Goal: Task Accomplishment & Management: Manage account settings

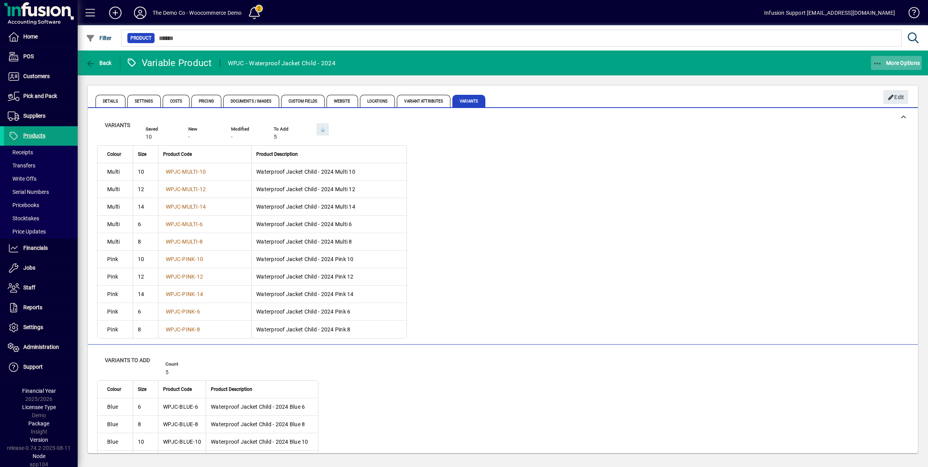
click at [883, 61] on span "More Options" at bounding box center [896, 63] width 47 height 6
click at [122, 174] on div at bounding box center [464, 233] width 928 height 467
drag, startPoint x: 372, startPoint y: 171, endPoint x: 250, endPoint y: 173, distance: 121.9
click at [251, 173] on td "Waterproof Jacket Child - 2024 Multi 10" at bounding box center [328, 171] width 155 height 17
copy td "Waterproof Jacket Child - 2024 Multi 10"
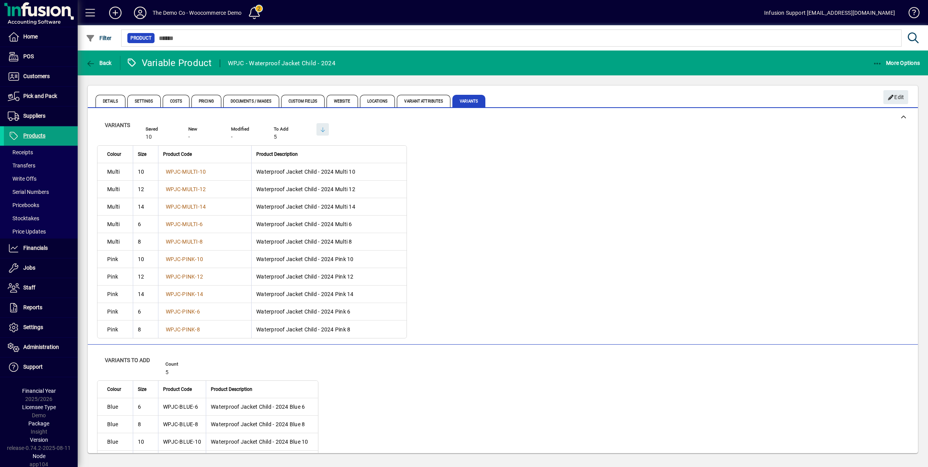
drag, startPoint x: 220, startPoint y: 172, endPoint x: 158, endPoint y: 173, distance: 61.3
click at [158, 173] on td "WPJC-MULTI-10" at bounding box center [204, 171] width 93 height 17
copy span "WPJC-MULTI-10"
click at [146, 102] on span "Settings" at bounding box center [143, 101] width 33 height 12
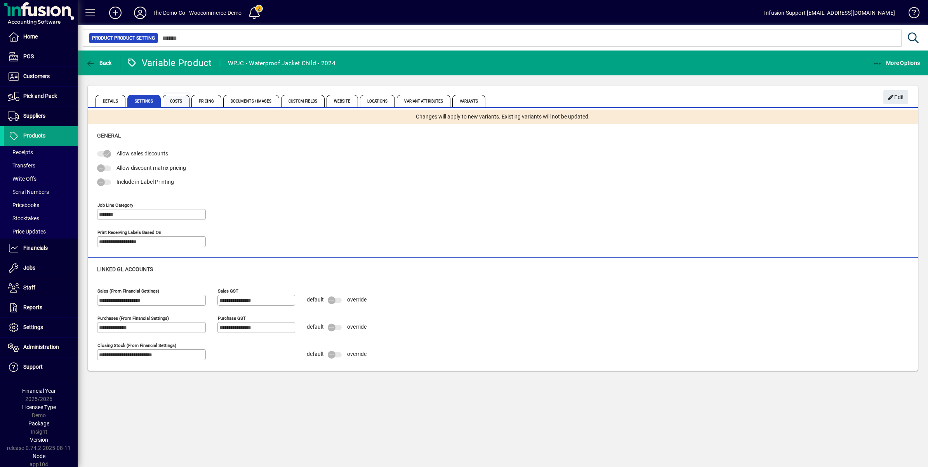
click at [171, 102] on span "Costs" at bounding box center [176, 101] width 27 height 12
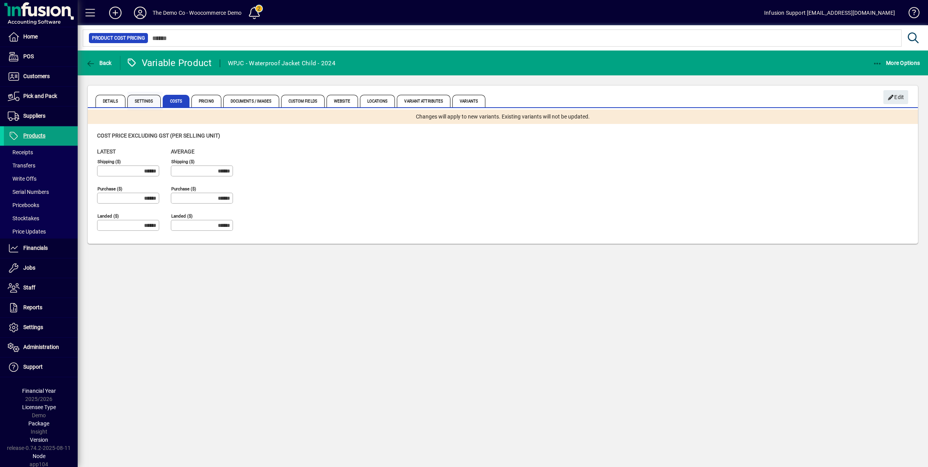
click at [150, 102] on span "Settings" at bounding box center [143, 101] width 33 height 12
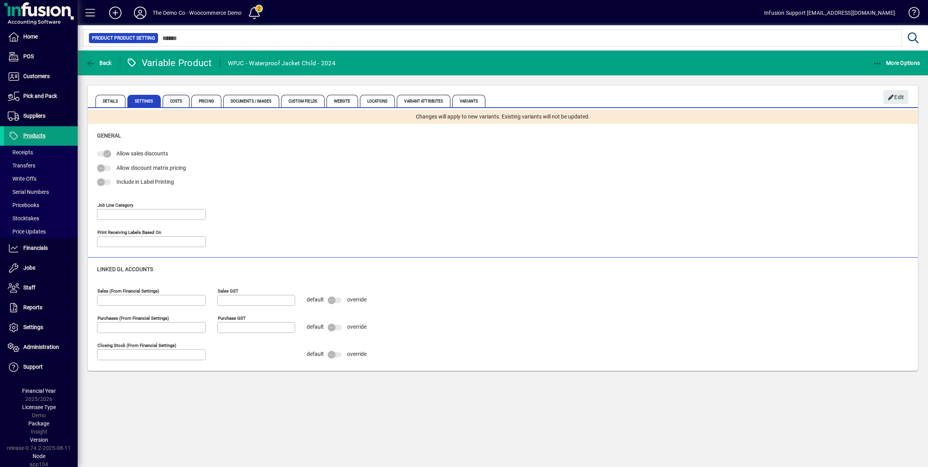
type input "*******"
type input "**********"
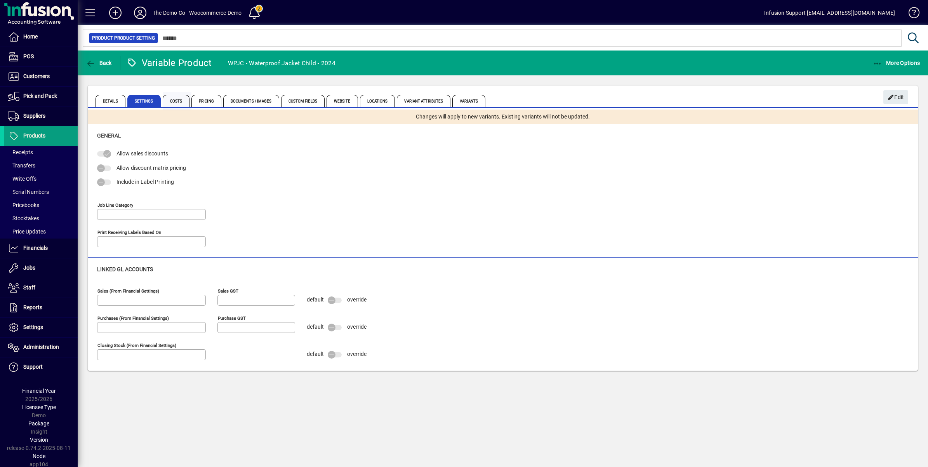
type input "**********"
click at [180, 99] on span "Costs" at bounding box center [176, 101] width 27 height 12
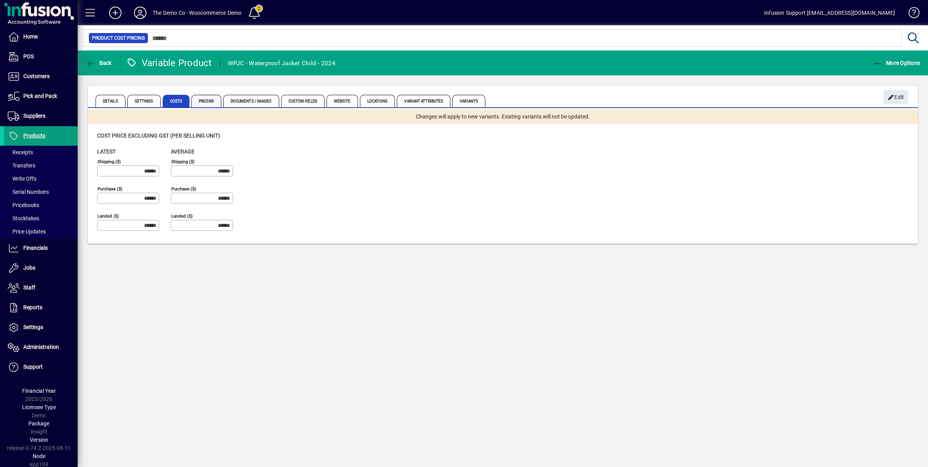
click at [199, 97] on span "Pricing" at bounding box center [206, 101] width 30 height 12
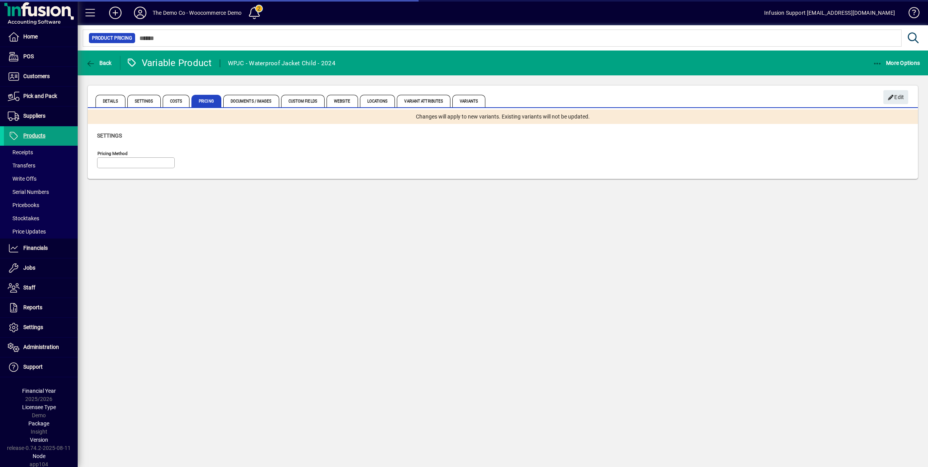
type input "**********"
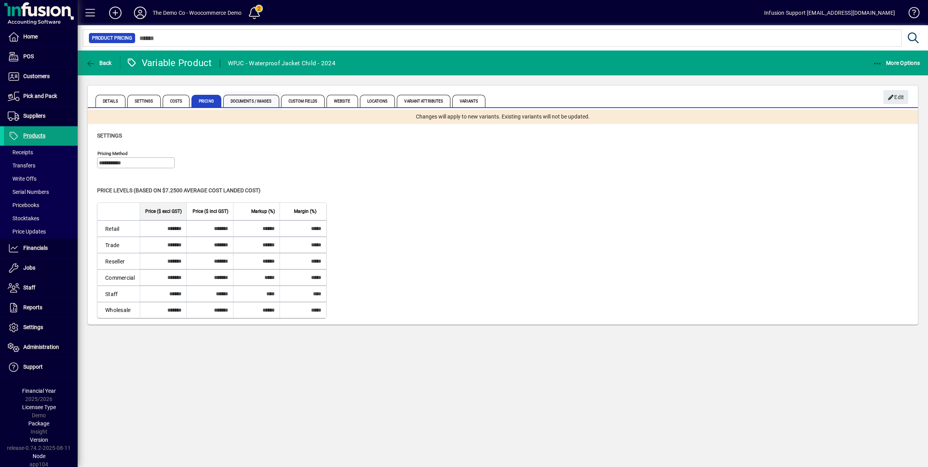
click at [248, 100] on span "Documents / Images" at bounding box center [251, 101] width 56 height 12
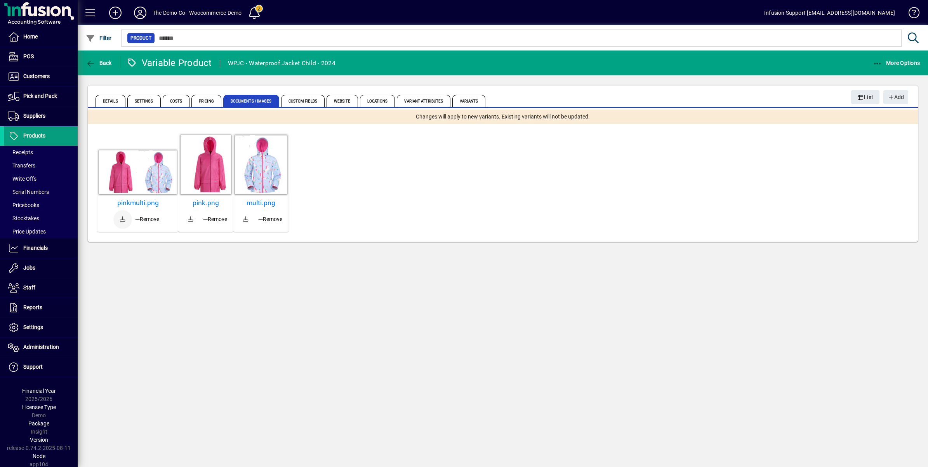
click at [121, 217] on span at bounding box center [122, 219] width 19 height 19
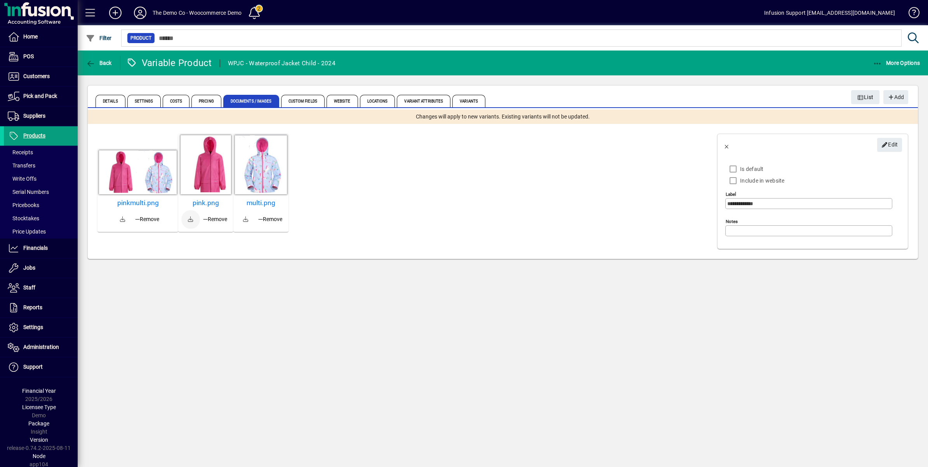
click at [191, 218] on span at bounding box center [190, 219] width 19 height 19
click at [248, 220] on span at bounding box center [245, 219] width 19 height 19
click at [573, 335] on div "Back Variable Product WPJC - Waterproof Jacket Child - 2024 More Options Detail…" at bounding box center [503, 258] width 850 height 416
click at [132, 201] on h5 "pinkmulti.png" at bounding box center [138, 203] width 75 height 8
click at [156, 138] on div "pinkmulti.png Remove pink.png Remove multi.png Remove" at bounding box center [400, 183] width 606 height 98
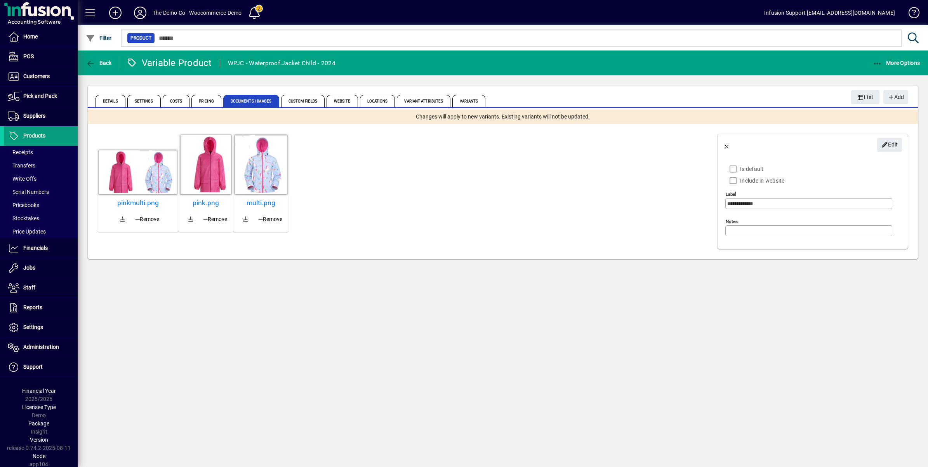
click at [166, 224] on mat-card-actions "pinkmulti.png Remove" at bounding box center [137, 214] width 81 height 36
click at [160, 226] on span "button" at bounding box center [147, 219] width 30 height 19
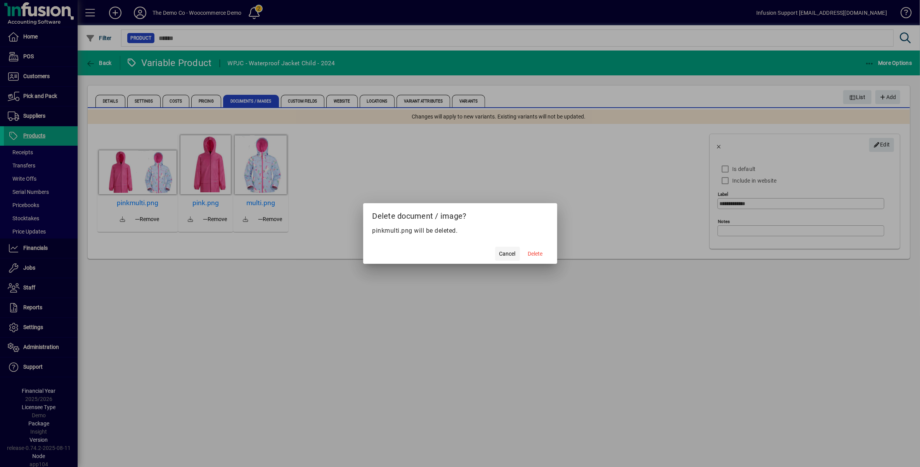
click at [505, 255] on span "Cancel" at bounding box center [508, 254] width 16 height 8
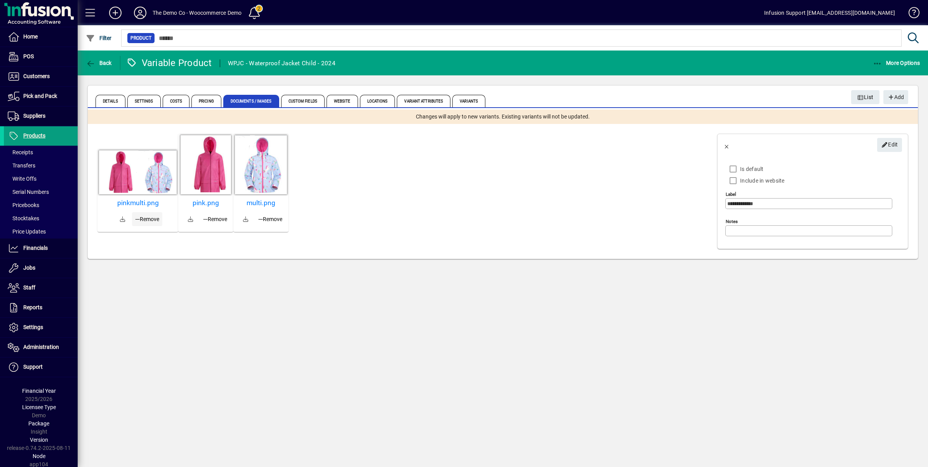
click at [133, 224] on span "button" at bounding box center [147, 219] width 30 height 19
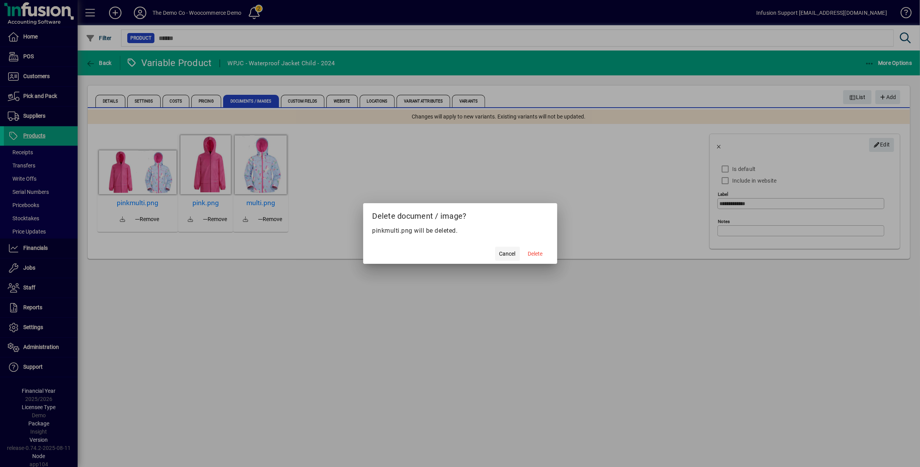
click at [505, 253] on span "Cancel" at bounding box center [508, 254] width 16 height 8
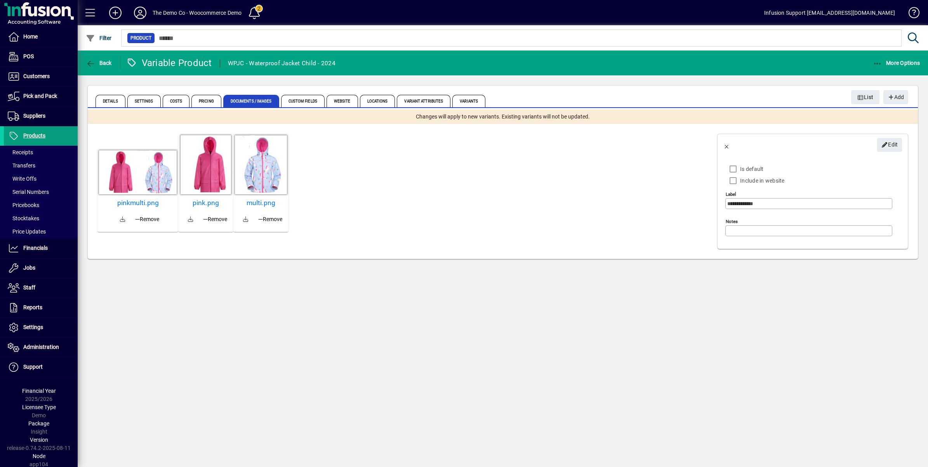
click at [126, 228] on mat-card-actions "pinkmulti.png Remove" at bounding box center [137, 214] width 81 height 36
click at [189, 230] on mat-card-actions "pink.png Remove" at bounding box center [205, 214] width 55 height 36
type input "********"
click at [90, 64] on icon "button" at bounding box center [91, 64] width 10 height 8
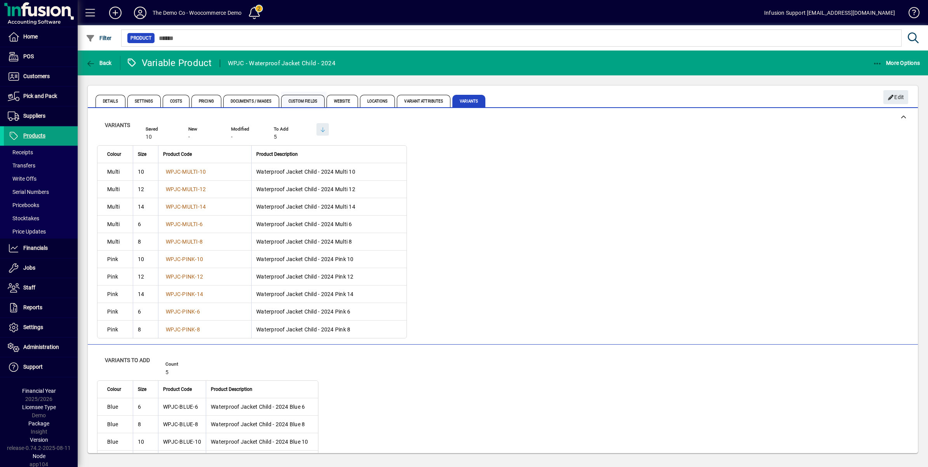
click at [292, 101] on span "Custom Fields" at bounding box center [302, 101] width 43 height 12
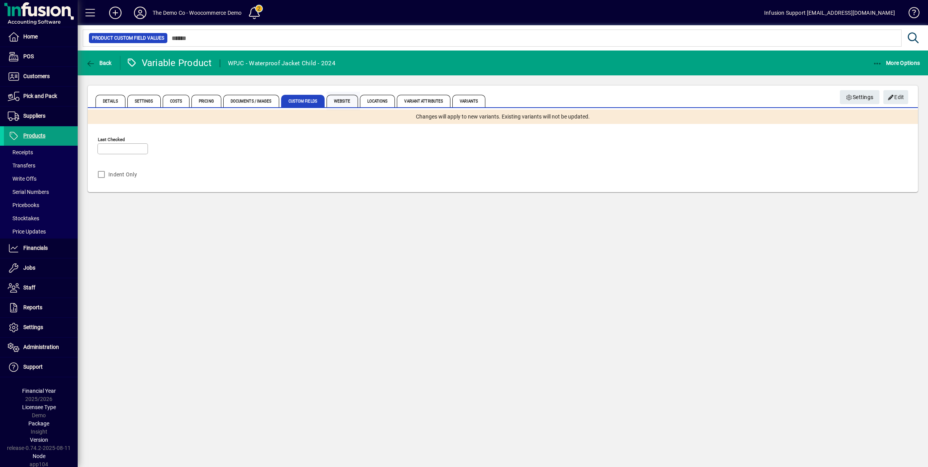
click at [340, 101] on span "Website" at bounding box center [341, 101] width 31 height 12
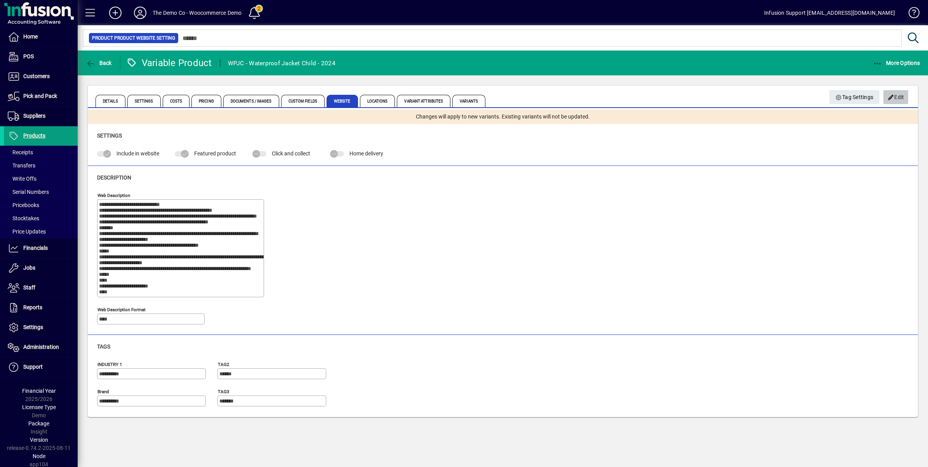
click at [891, 96] on icon "button" at bounding box center [890, 97] width 7 height 5
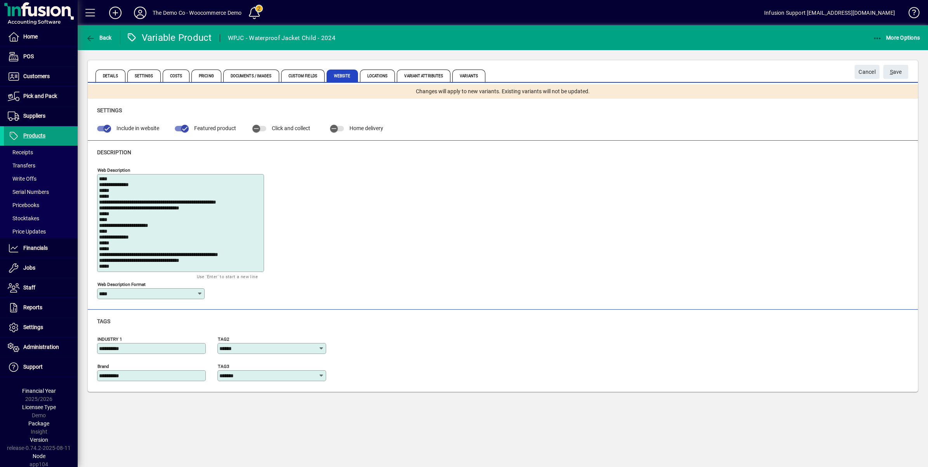
scroll to position [197, 0]
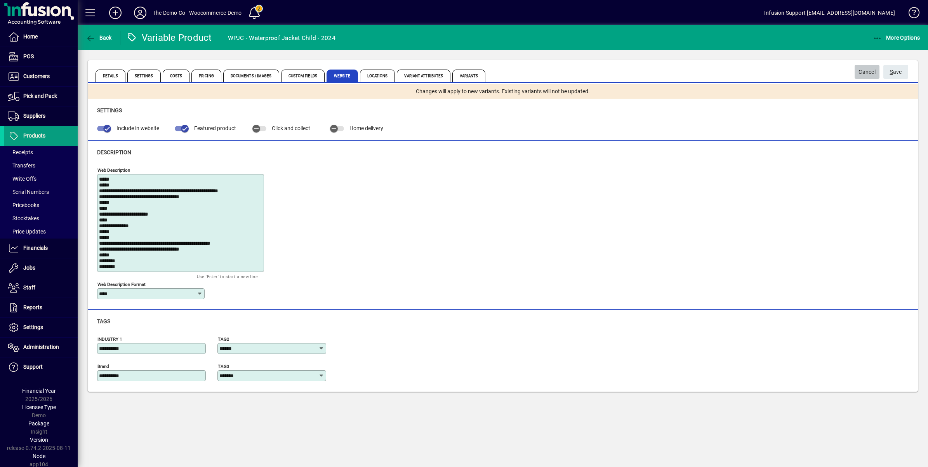
click at [867, 73] on span "Cancel" at bounding box center [866, 72] width 17 height 13
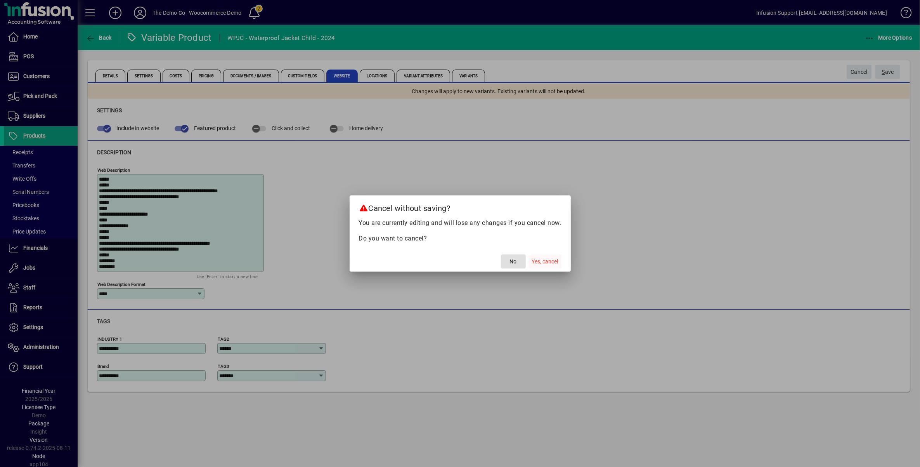
click at [536, 262] on span "Yes, cancel" at bounding box center [545, 261] width 26 height 8
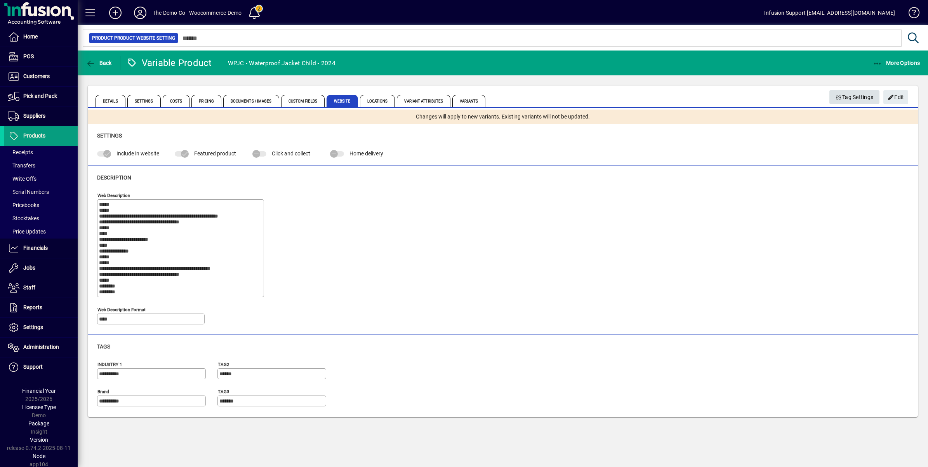
click at [841, 94] on span "Tag Settings" at bounding box center [854, 97] width 38 height 13
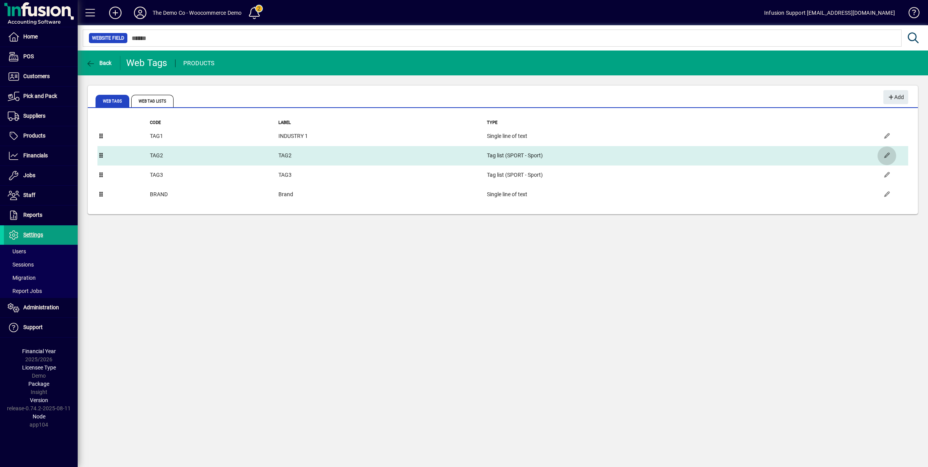
click at [885, 149] on span "button" at bounding box center [886, 155] width 19 height 19
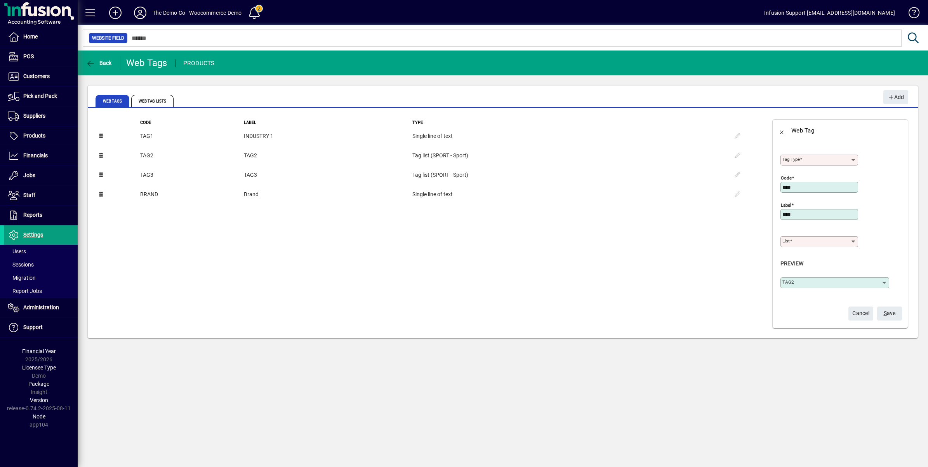
type input "**********"
type input "*****"
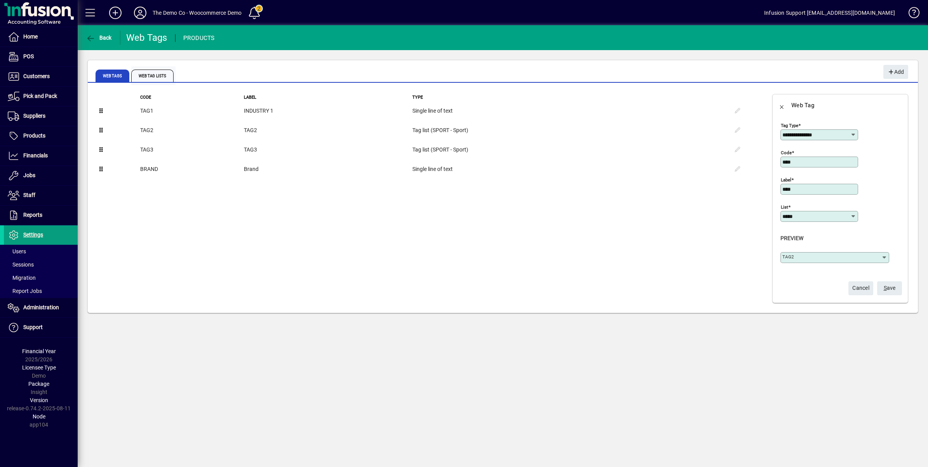
click at [155, 73] on span "Web Tag Lists" at bounding box center [152, 75] width 42 height 12
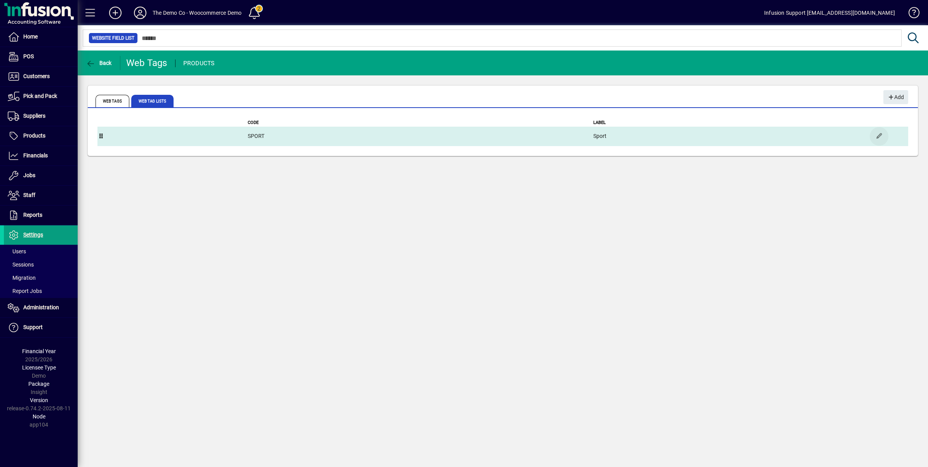
click at [886, 136] on span "button" at bounding box center [879, 136] width 19 height 19
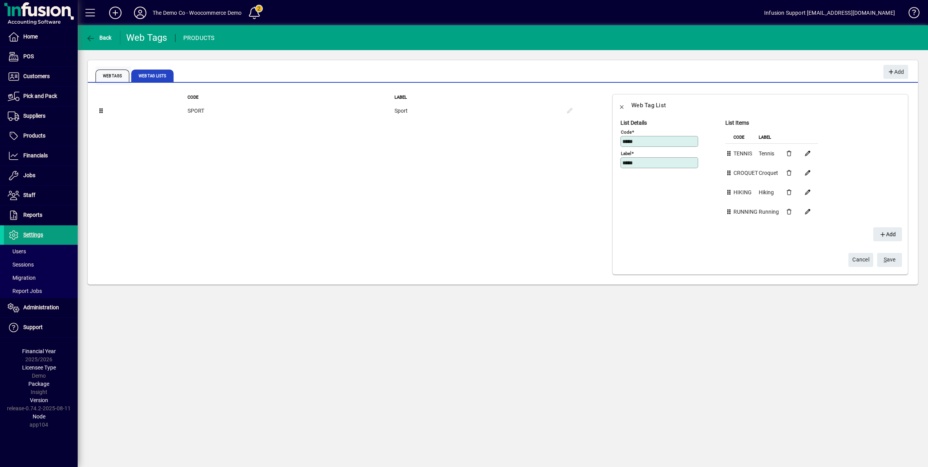
click at [112, 72] on span "Web Tags" at bounding box center [113, 75] width 34 height 12
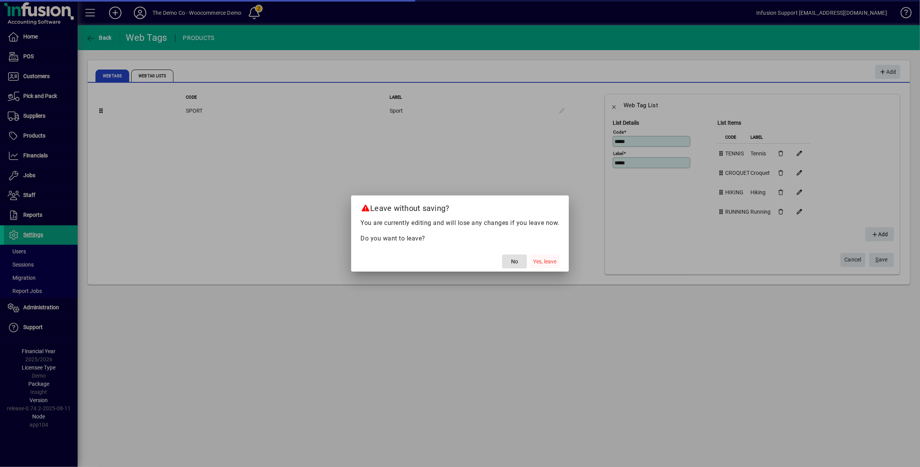
click at [538, 257] on span "Yes, leave" at bounding box center [544, 261] width 23 height 8
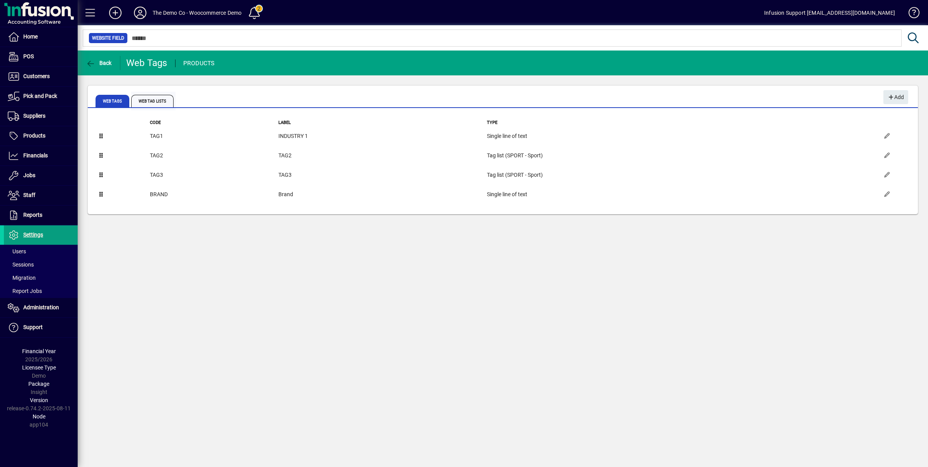
click at [153, 99] on span "Web Tag Lists" at bounding box center [152, 101] width 42 height 12
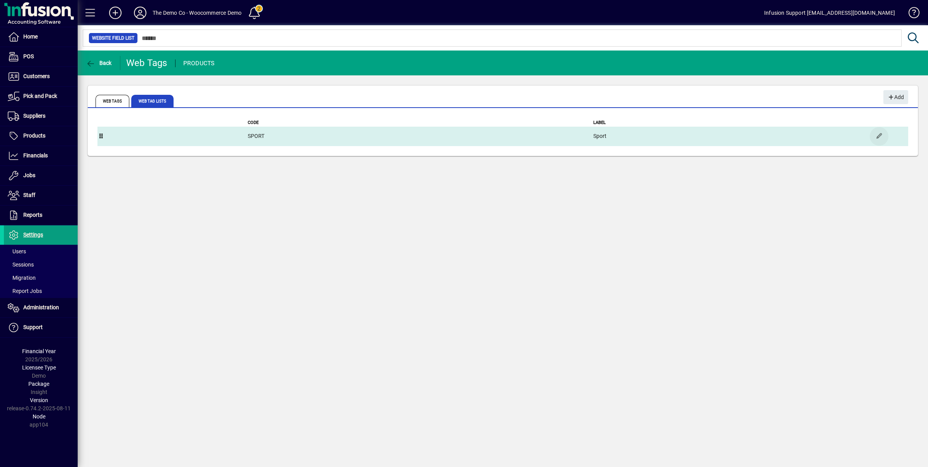
click at [885, 140] on span "button" at bounding box center [879, 136] width 19 height 19
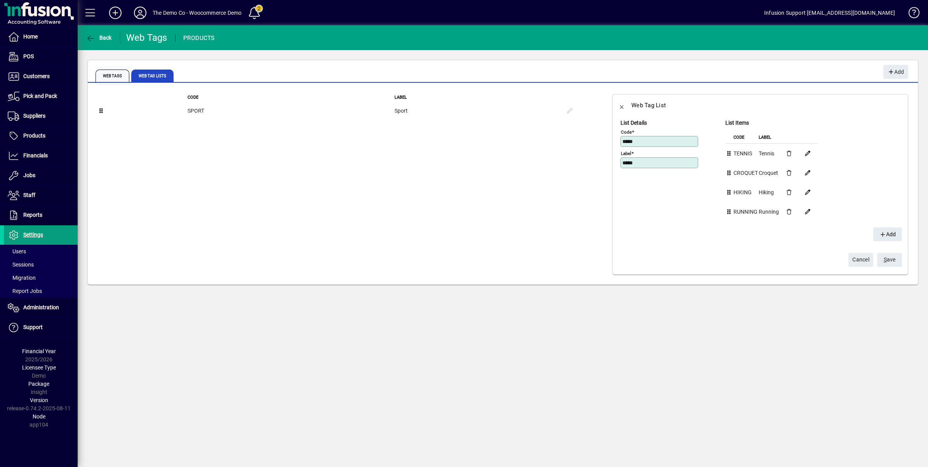
click at [104, 78] on span "Web Tags" at bounding box center [113, 75] width 34 height 12
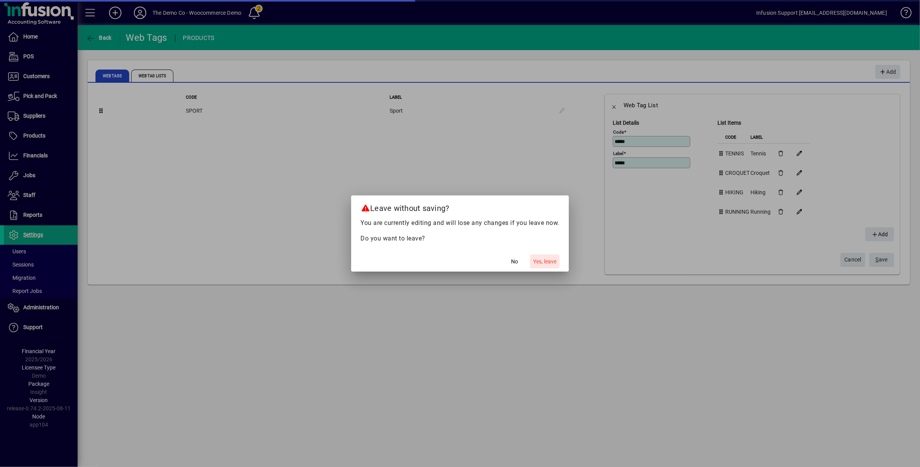
click at [545, 263] on span "Yes, leave" at bounding box center [544, 261] width 23 height 8
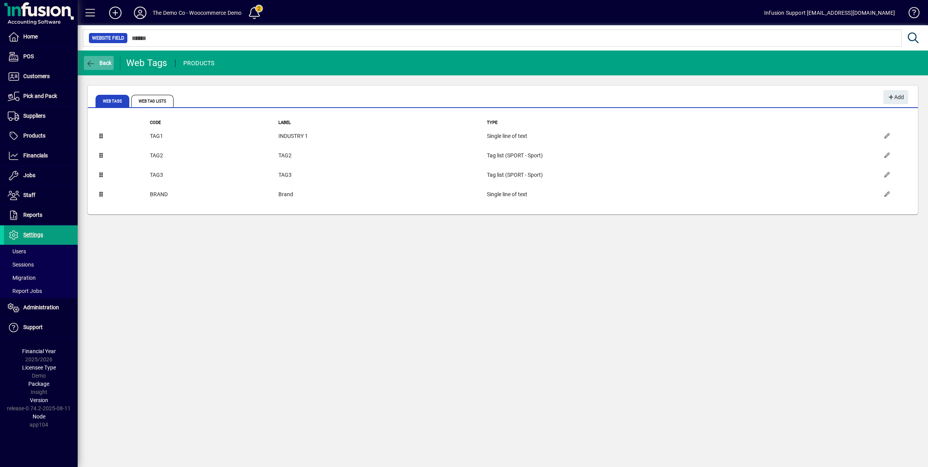
click at [102, 64] on span "Back" at bounding box center [99, 63] width 26 height 6
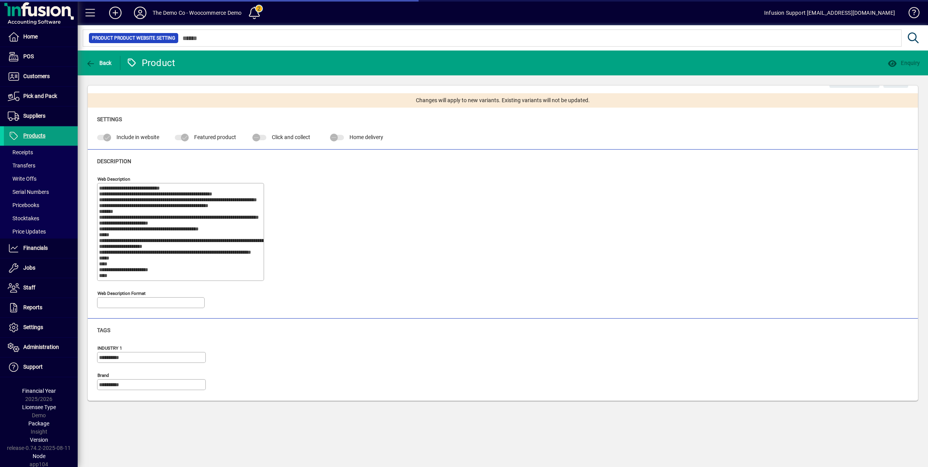
type input "****"
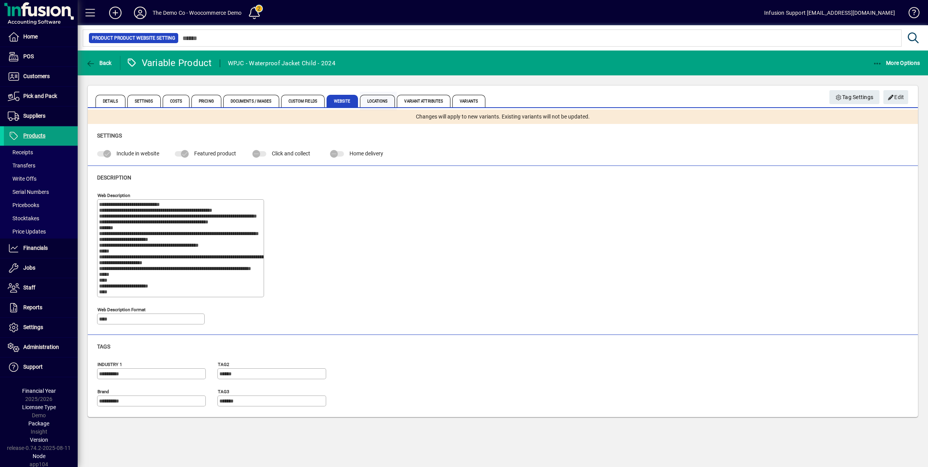
click at [375, 103] on span "Locations" at bounding box center [377, 101] width 35 height 12
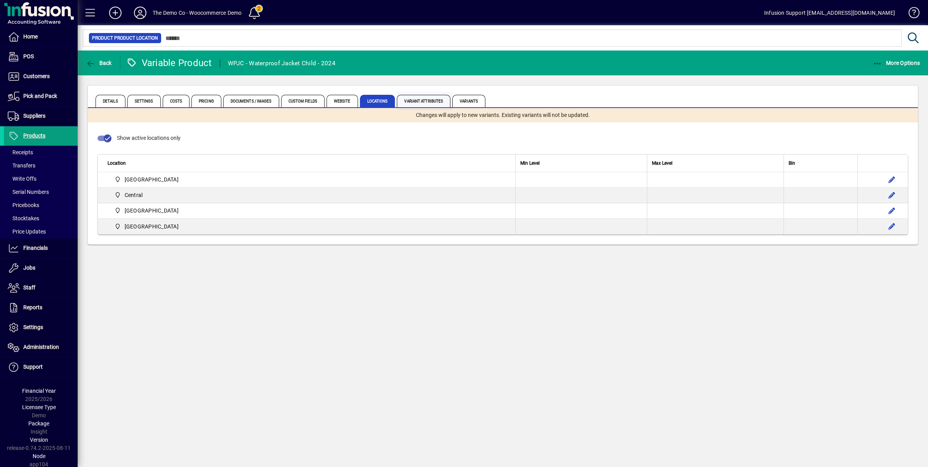
click at [414, 101] on span "Variant Attributes" at bounding box center [424, 101] width 54 height 12
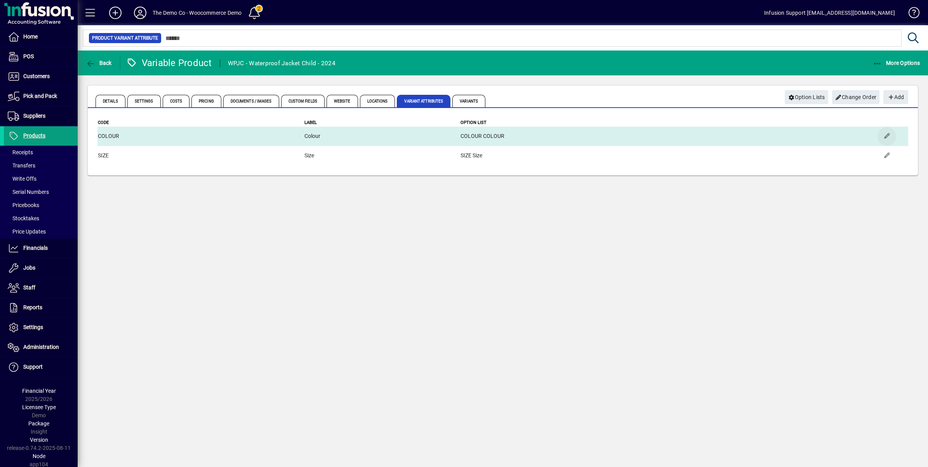
click at [884, 135] on span "button" at bounding box center [886, 136] width 19 height 19
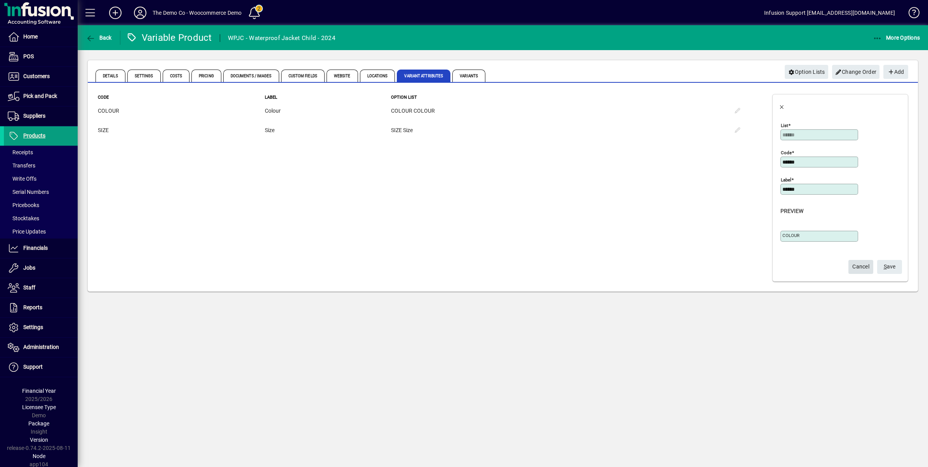
click at [861, 267] on span "Cancel" at bounding box center [860, 266] width 17 height 13
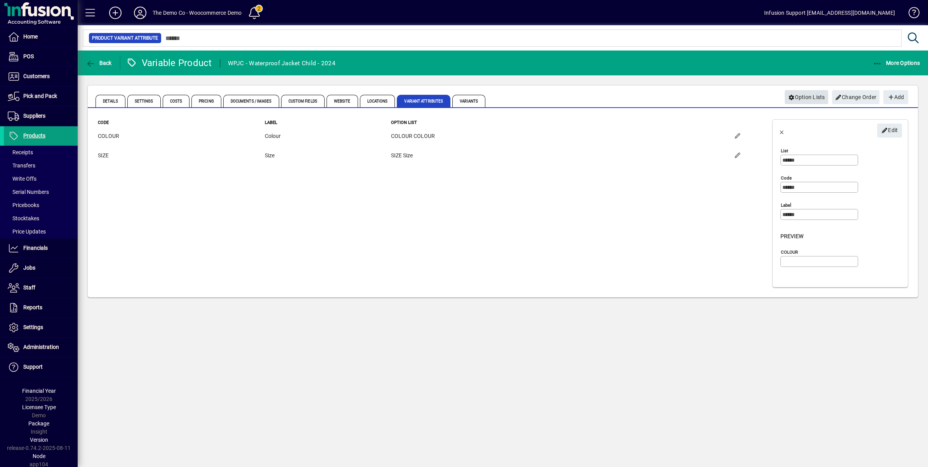
click at [811, 96] on span "Option Lists" at bounding box center [806, 97] width 37 height 13
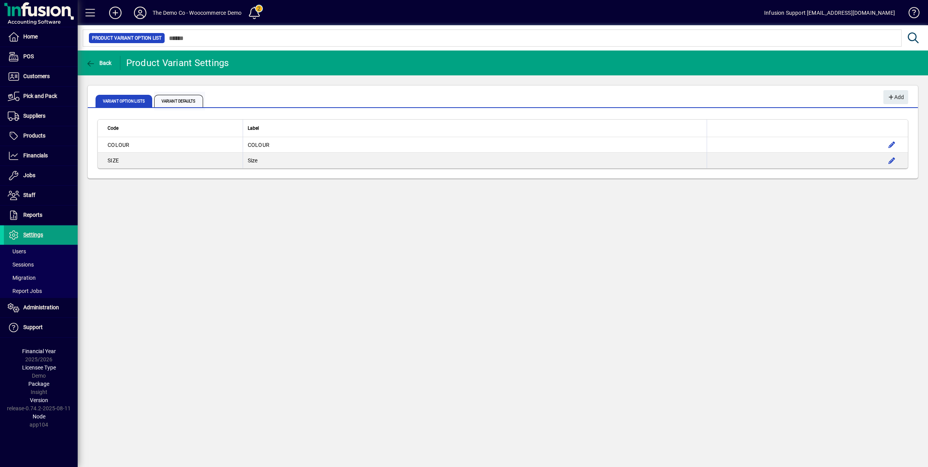
click at [184, 99] on span "Variant Defaults" at bounding box center [178, 101] width 49 height 12
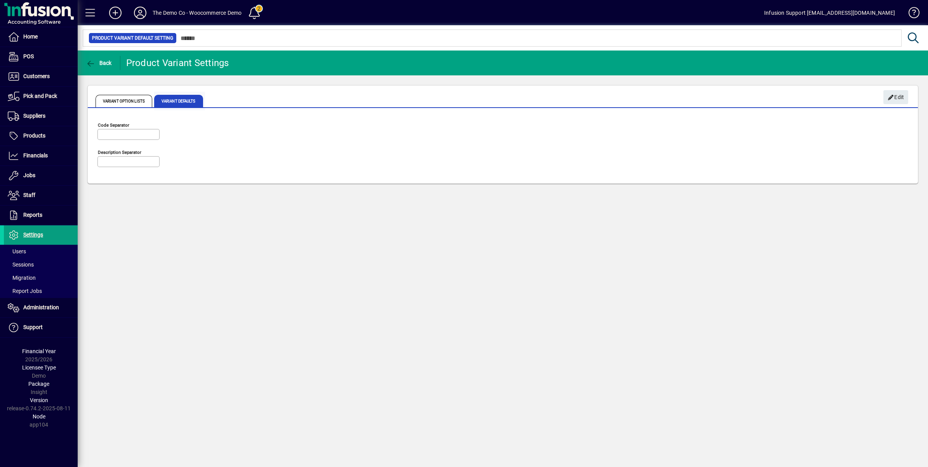
type input "******"
type input "*****"
drag, startPoint x: 110, startPoint y: 97, endPoint x: 109, endPoint y: 91, distance: 6.2
click at [110, 97] on span "Variant Option Lists" at bounding box center [124, 101] width 57 height 12
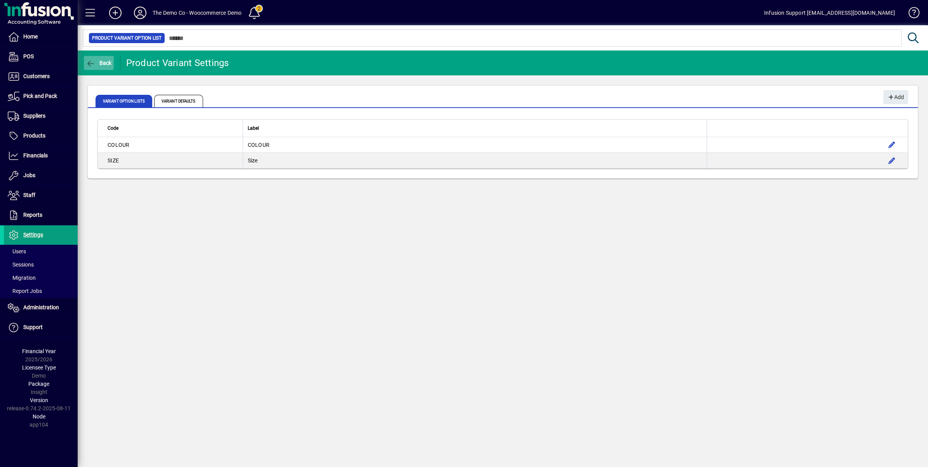
click at [97, 60] on span "Back" at bounding box center [99, 63] width 26 height 6
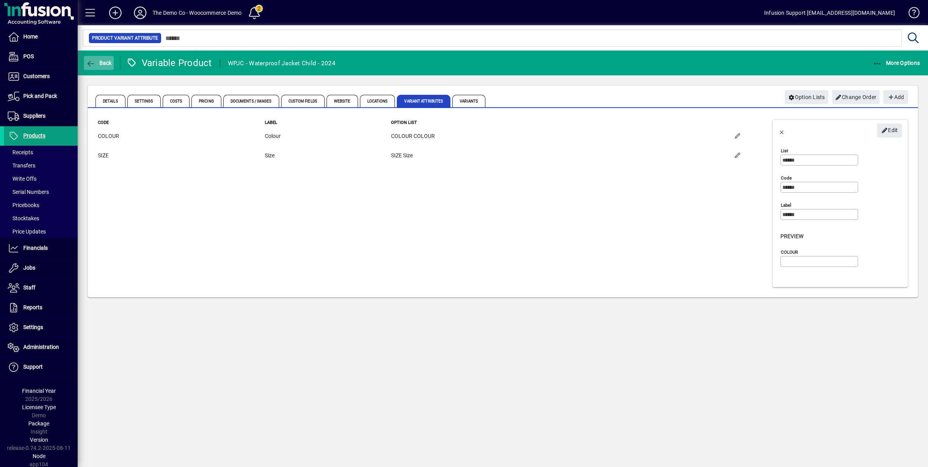
click at [106, 63] on span "Back" at bounding box center [99, 63] width 26 height 6
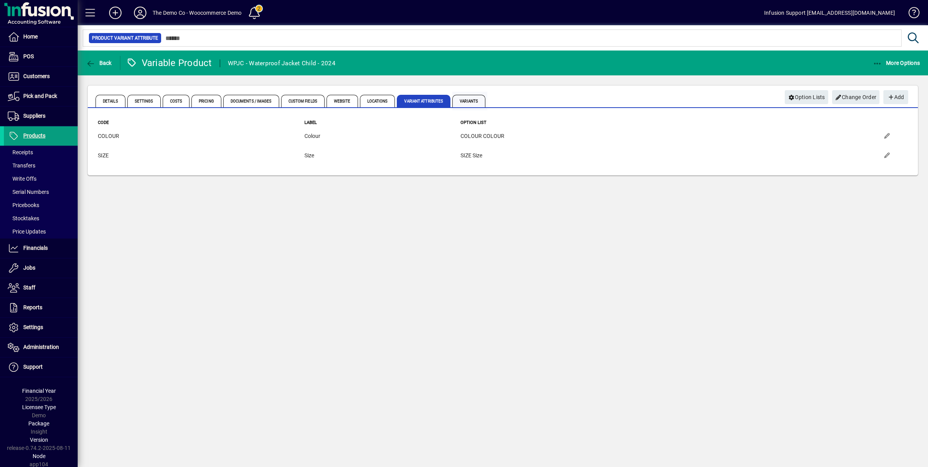
click at [475, 102] on span "Variants" at bounding box center [468, 101] width 33 height 12
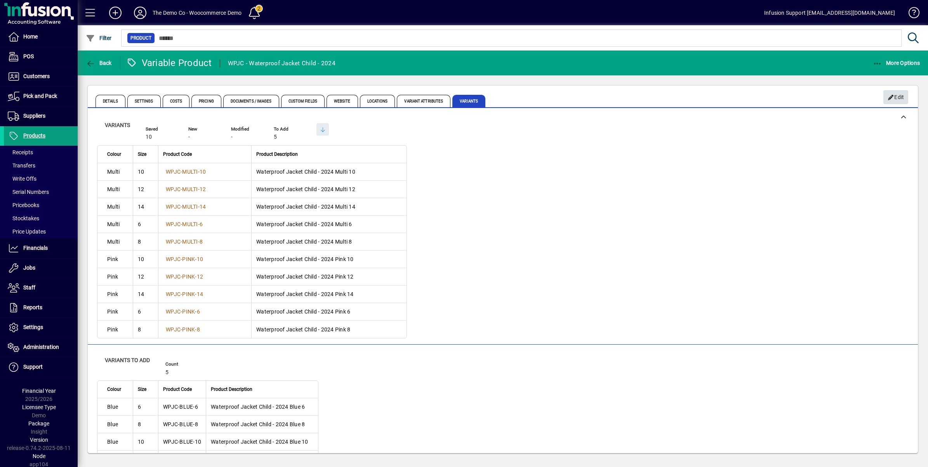
click at [900, 98] on span "Edit" at bounding box center [895, 97] width 17 height 13
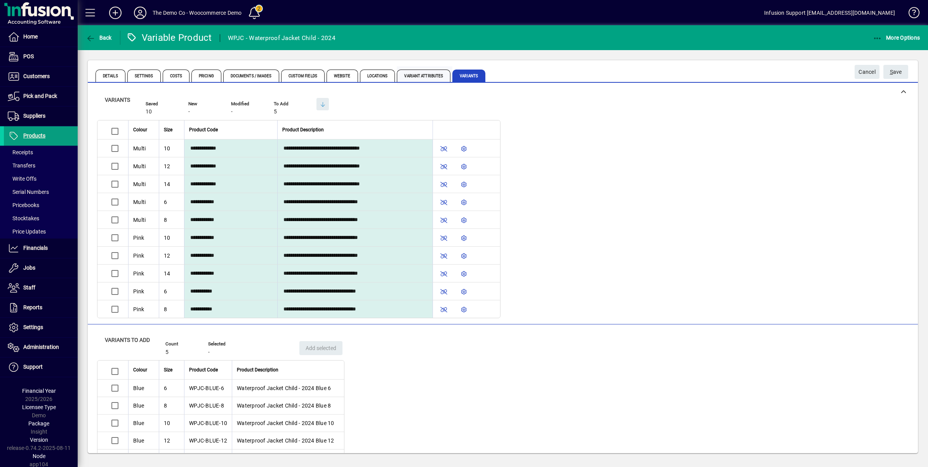
click at [422, 80] on span "Variant Attributes" at bounding box center [424, 75] width 54 height 12
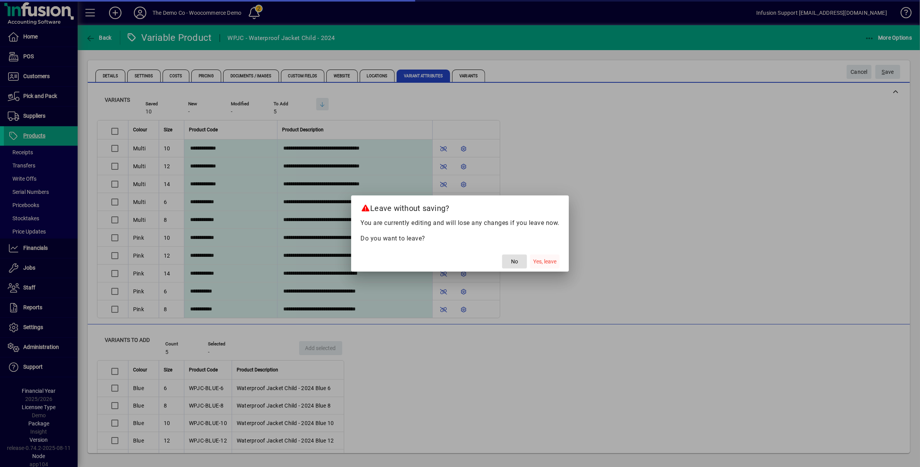
click at [537, 259] on span "Yes, leave" at bounding box center [544, 261] width 23 height 8
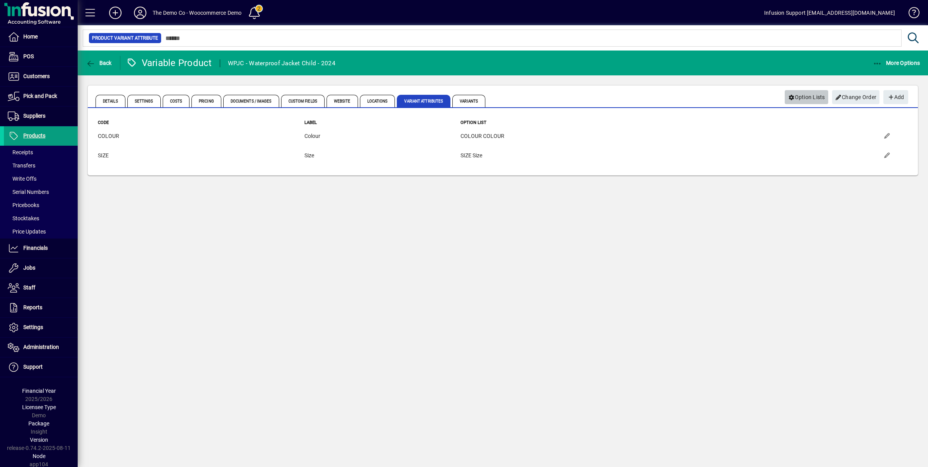
click at [794, 101] on span "Option Lists" at bounding box center [806, 97] width 37 height 13
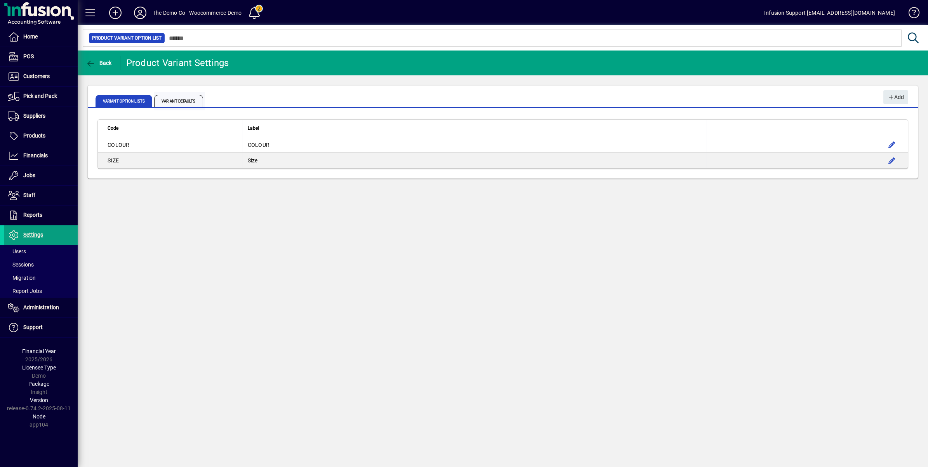
click at [175, 103] on span "Variant Defaults" at bounding box center [178, 101] width 49 height 12
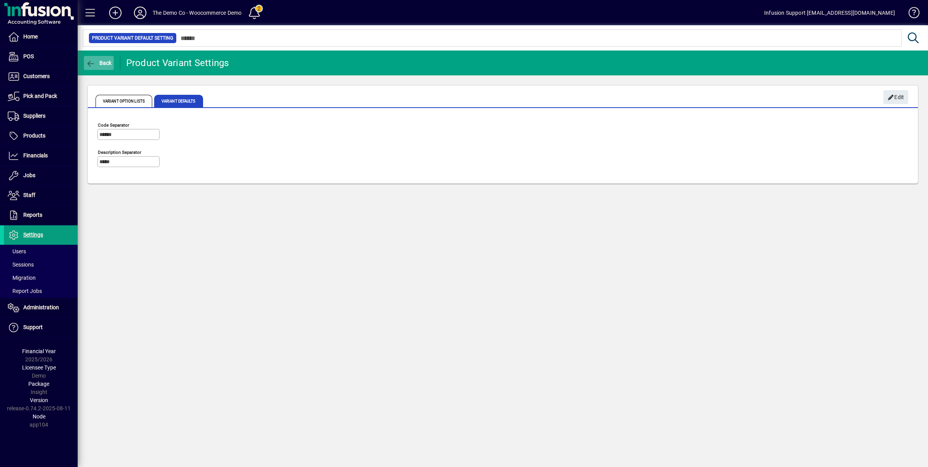
click at [92, 62] on icon "button" at bounding box center [91, 64] width 10 height 8
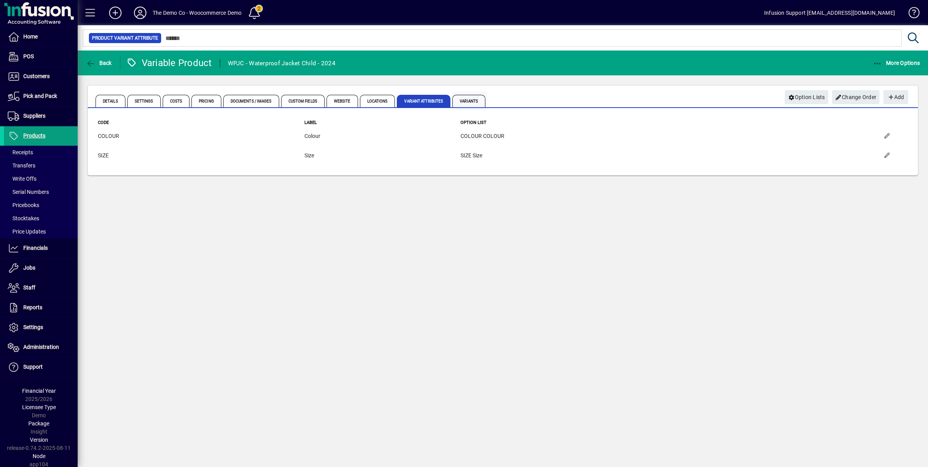
click at [468, 94] on span "Variants" at bounding box center [469, 101] width 35 height 19
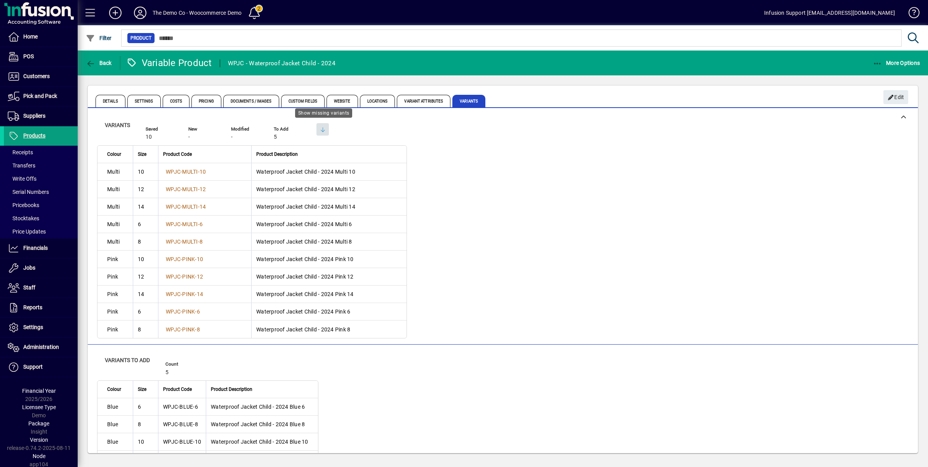
click at [324, 134] on span "button" at bounding box center [322, 129] width 12 height 19
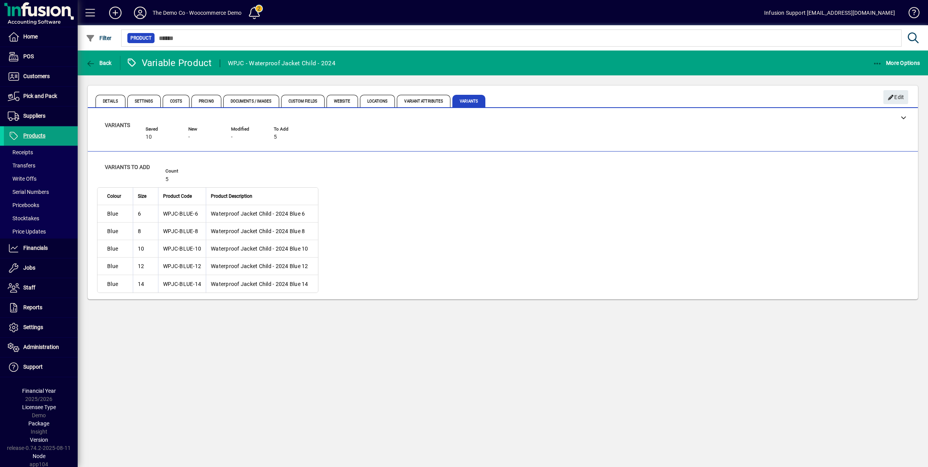
click at [311, 133] on div "Variants Saved 10 New - Modified - To Add 5" at bounding box center [211, 133] width 212 height 24
click at [412, 99] on span "Variant Attributes" at bounding box center [424, 101] width 54 height 12
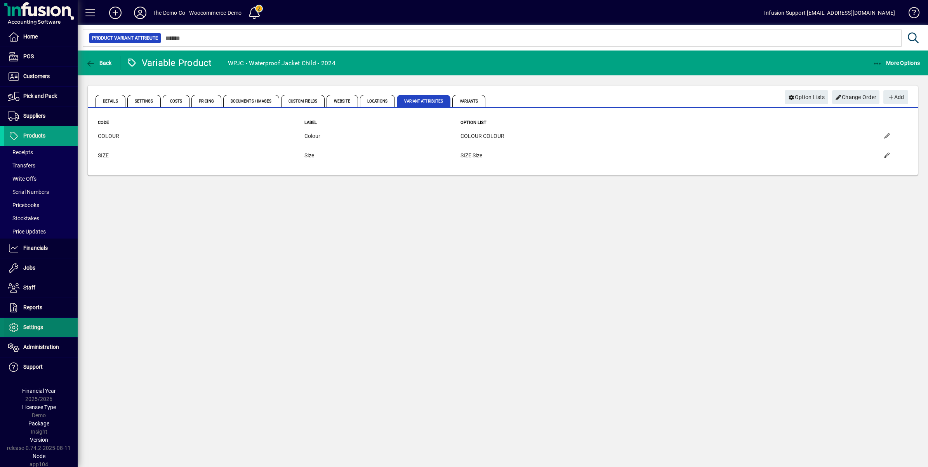
click at [49, 333] on span at bounding box center [41, 327] width 74 height 19
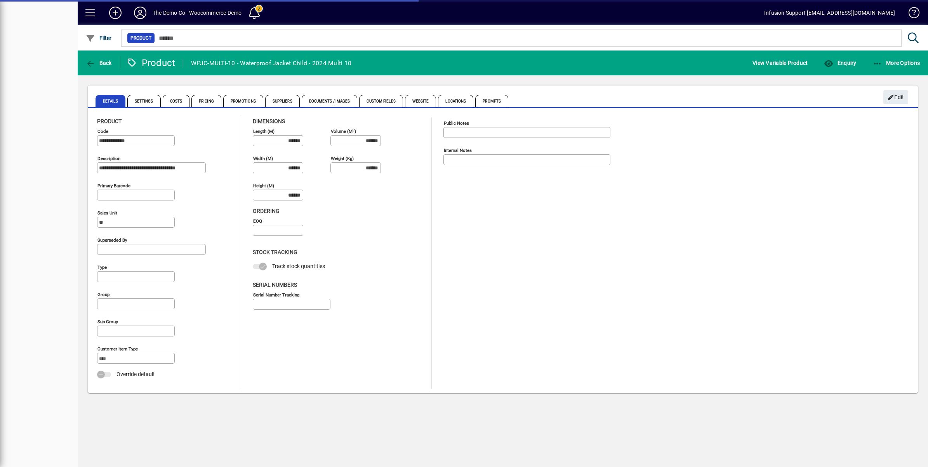
type input "**********"
type input "****"
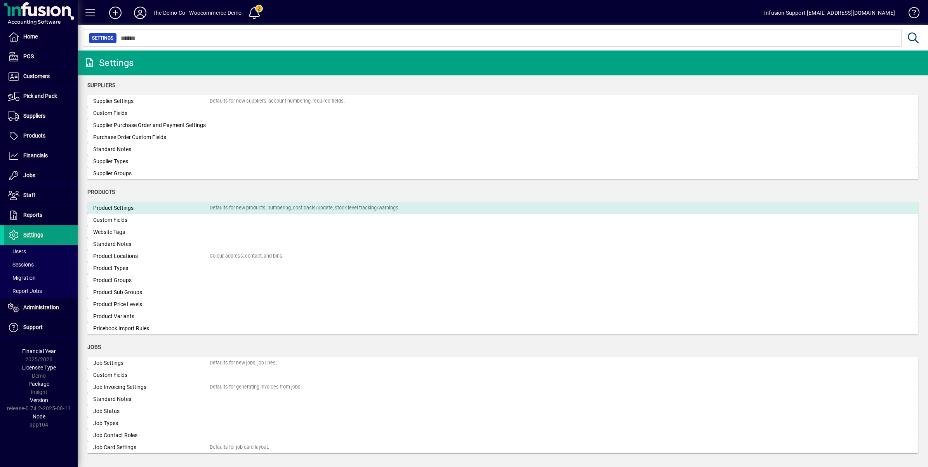
scroll to position [728, 0]
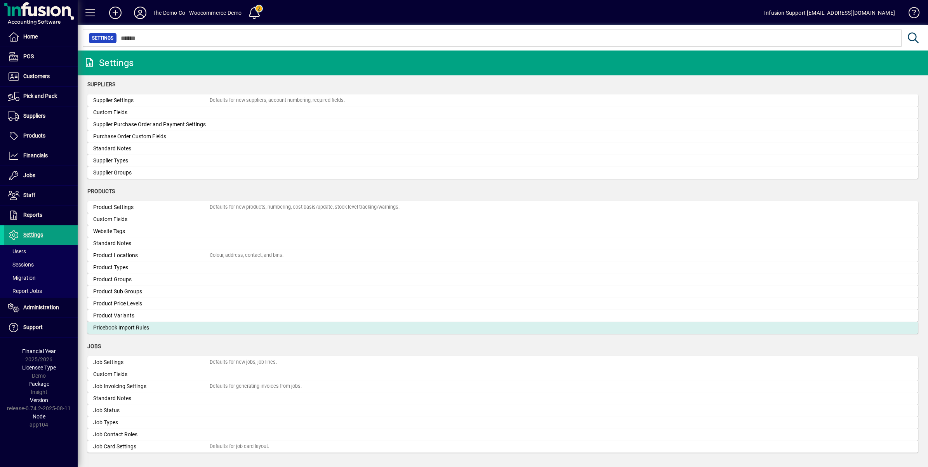
click at [177, 323] on div "Pricebook Import Rules" at bounding box center [151, 327] width 116 height 8
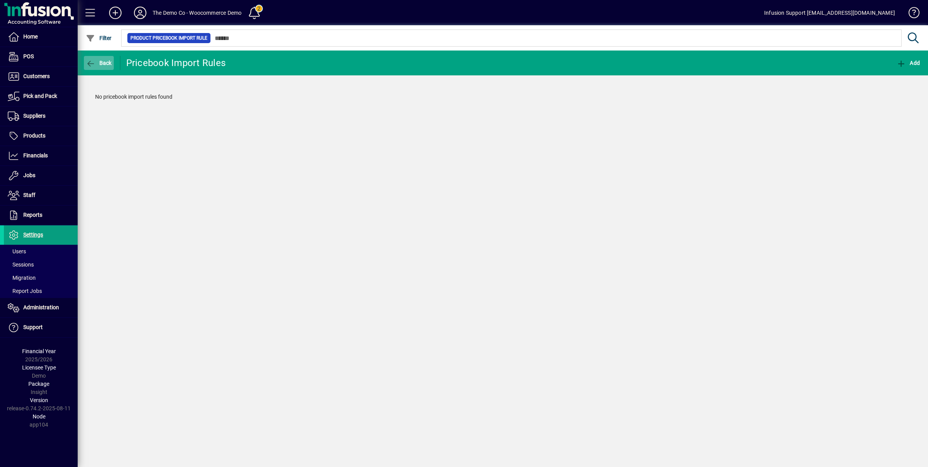
click at [98, 63] on span "Back" at bounding box center [99, 63] width 26 height 6
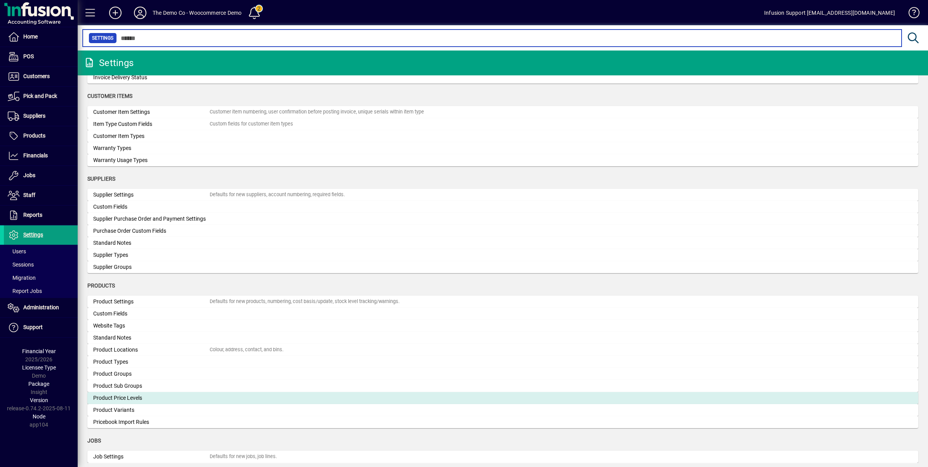
scroll to position [684, 0]
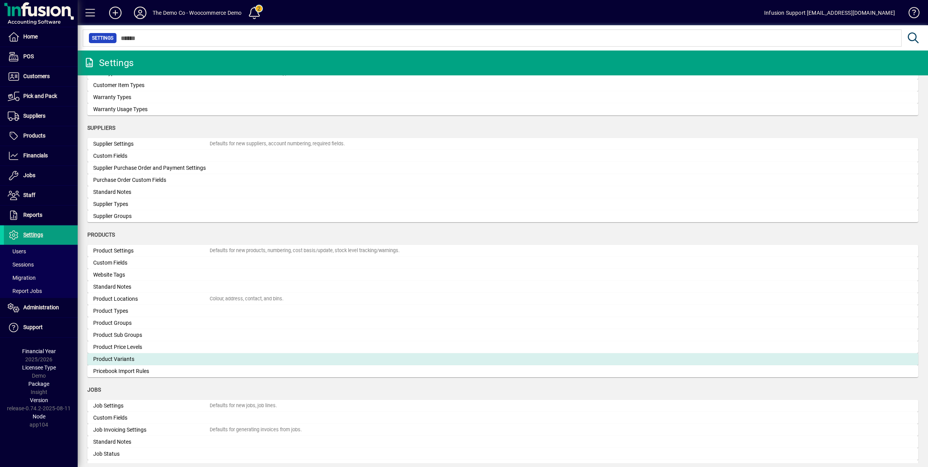
click at [128, 362] on div "Product Variants" at bounding box center [151, 359] width 116 height 8
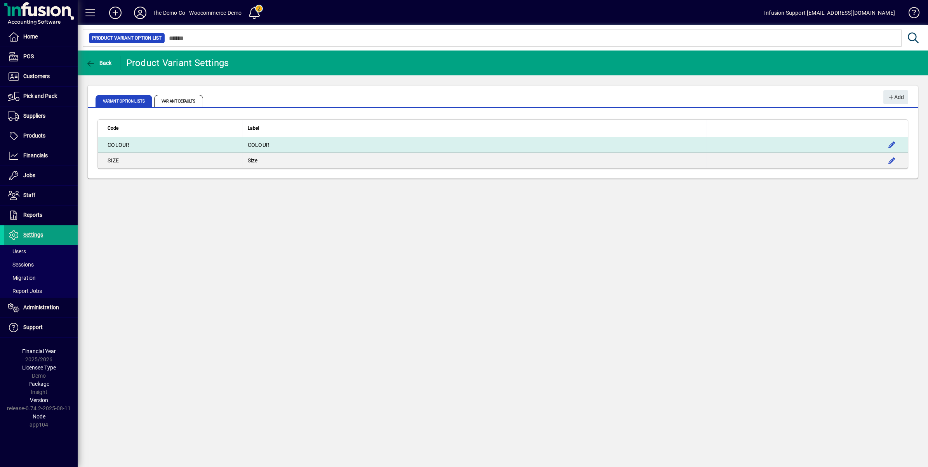
click at [323, 146] on td "COLOUR" at bounding box center [475, 145] width 464 height 16
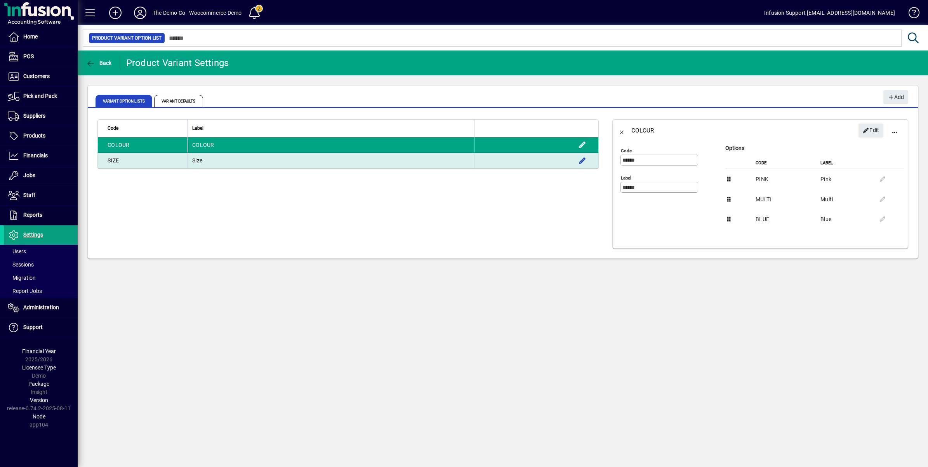
click at [339, 156] on td "Size" at bounding box center [330, 161] width 287 height 16
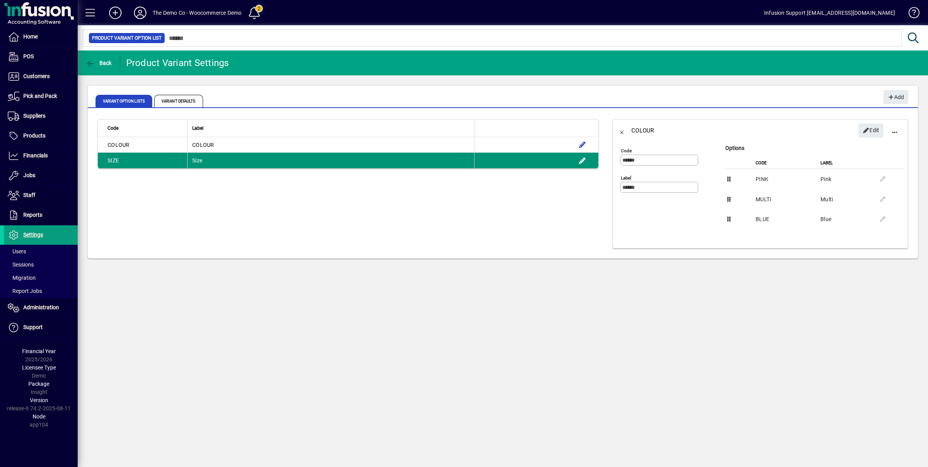
type input "****"
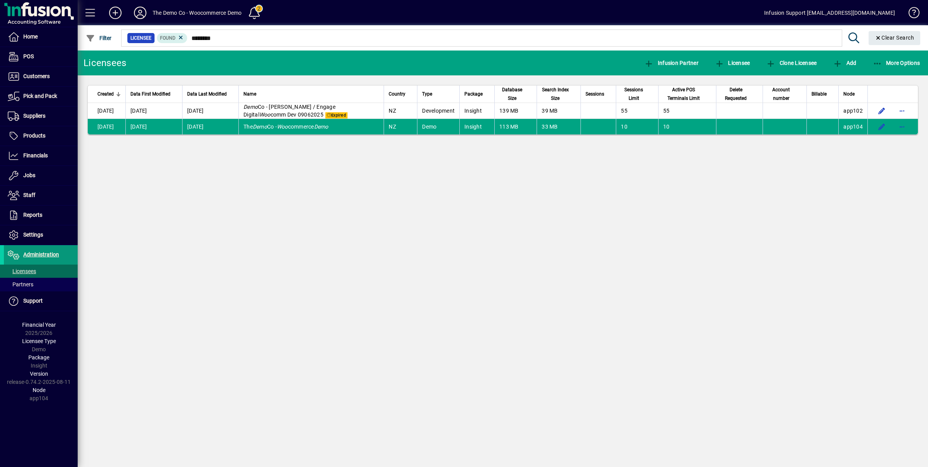
drag, startPoint x: 0, startPoint y: 0, endPoint x: 45, endPoint y: 254, distance: 257.5
click at [45, 254] on span "Administration" at bounding box center [41, 254] width 36 height 6
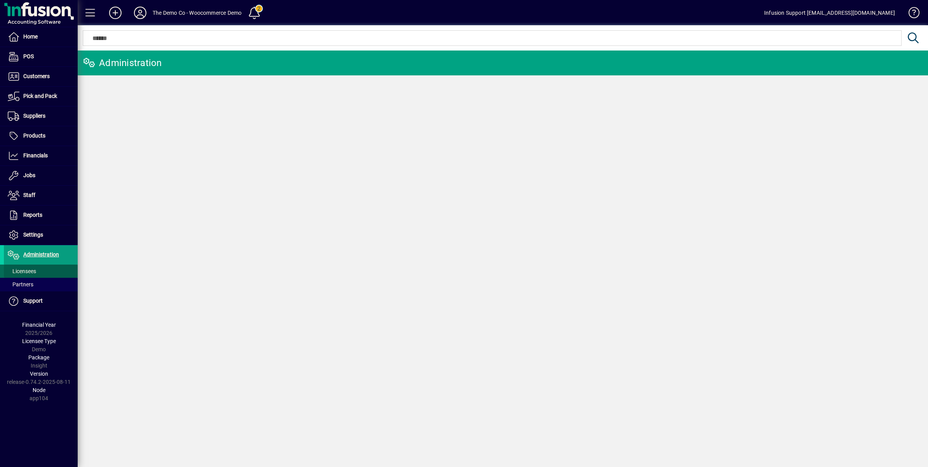
click at [25, 271] on span "Licensees" at bounding box center [22, 271] width 28 height 6
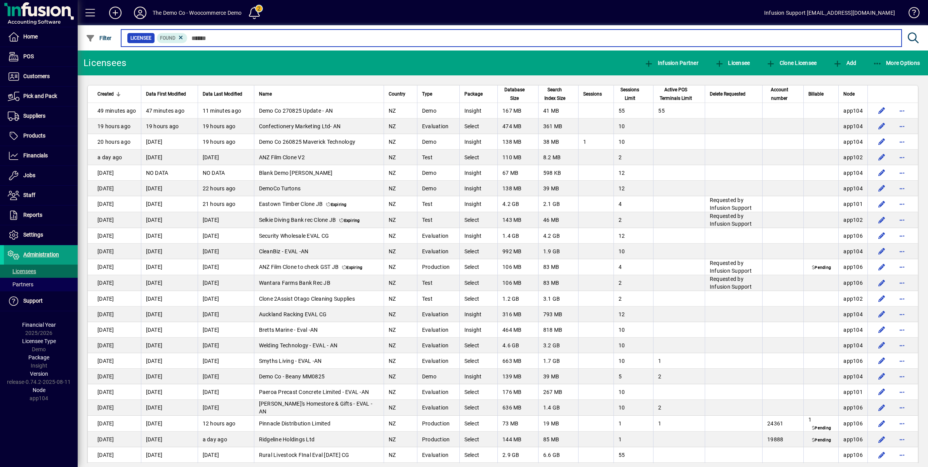
click at [219, 36] on input "text" at bounding box center [542, 38] width 708 height 11
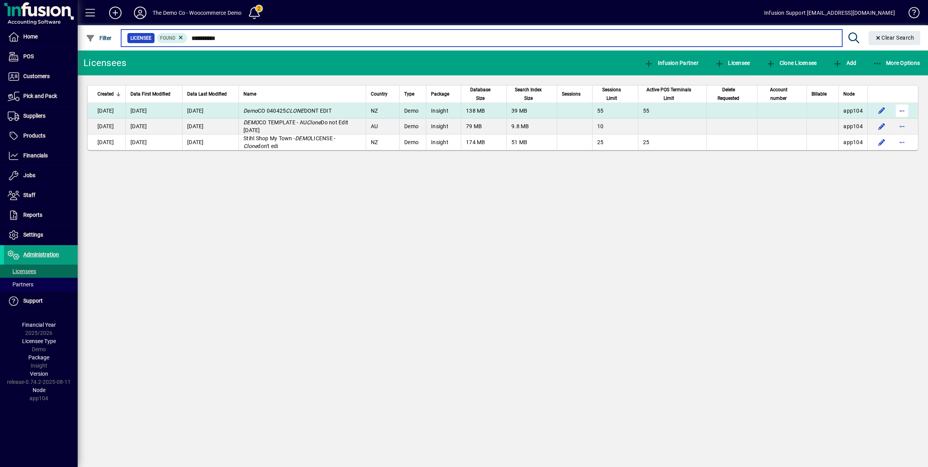
type input "**********"
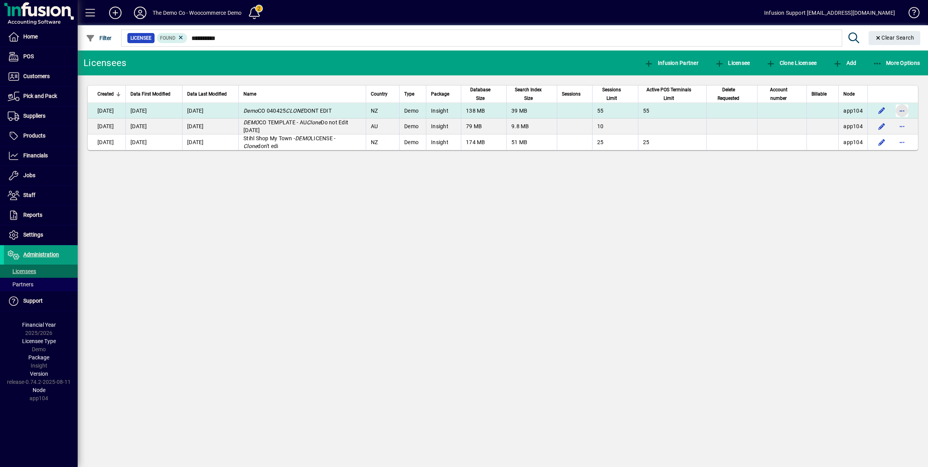
click at [897, 112] on span "button" at bounding box center [902, 110] width 19 height 19
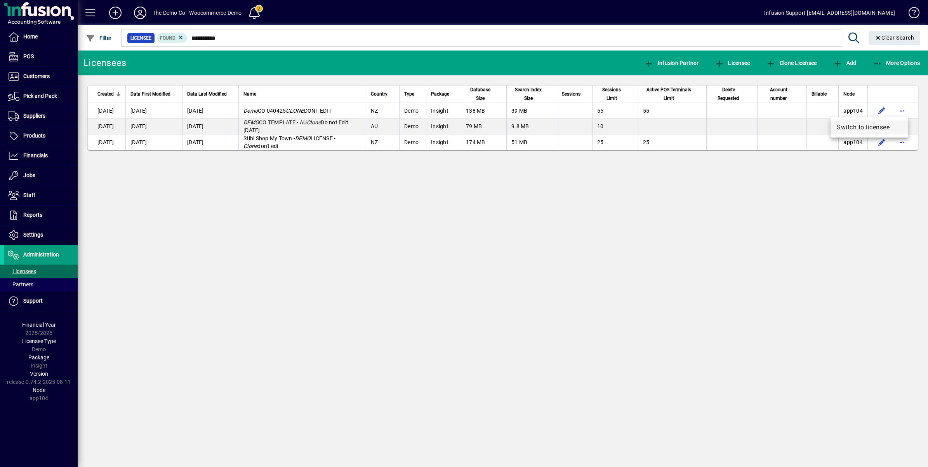
click at [866, 127] on span "Switch to licensee" at bounding box center [869, 127] width 65 height 9
